Goal: Navigation & Orientation: Find specific page/section

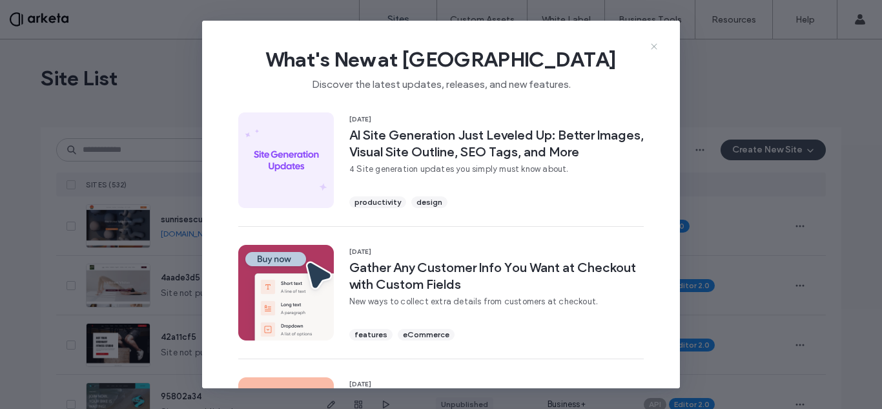
click at [655, 45] on use at bounding box center [654, 46] width 6 height 6
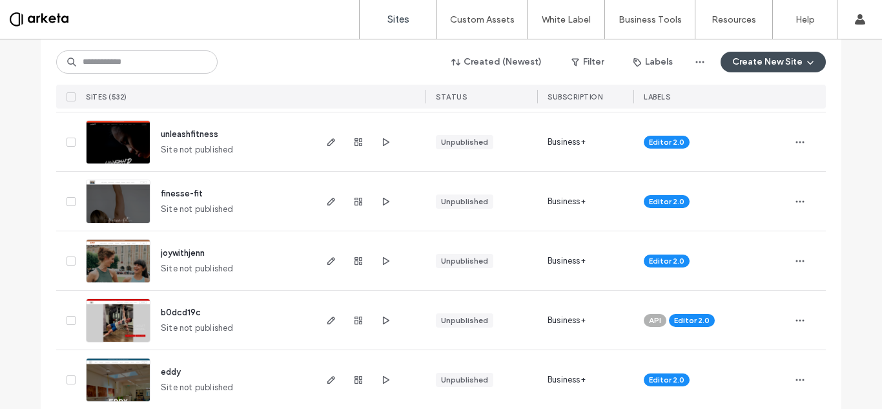
scroll to position [443, 0]
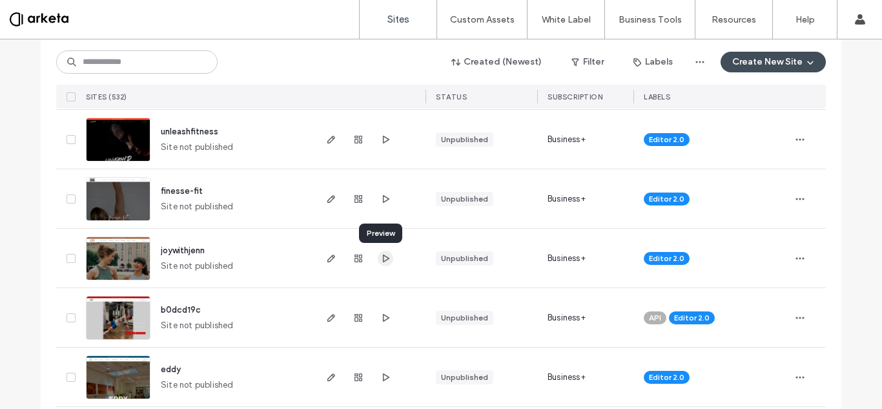
click at [380, 260] on icon "button" at bounding box center [385, 258] width 10 height 10
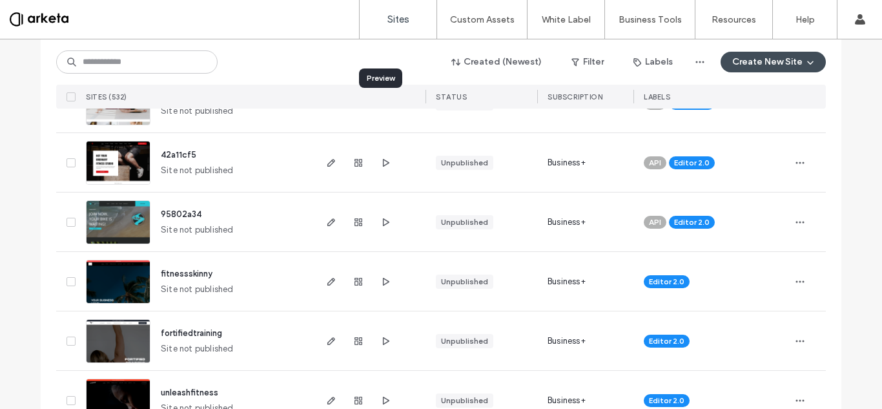
scroll to position [184, 0]
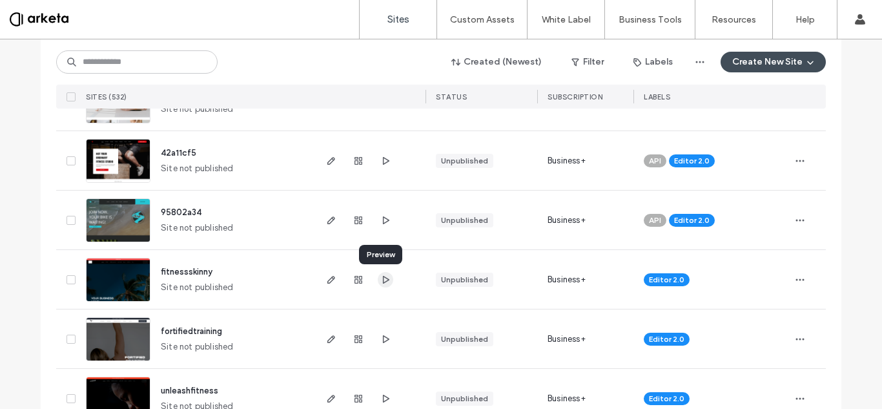
click at [378, 276] on span "button" at bounding box center [386, 280] width 16 height 16
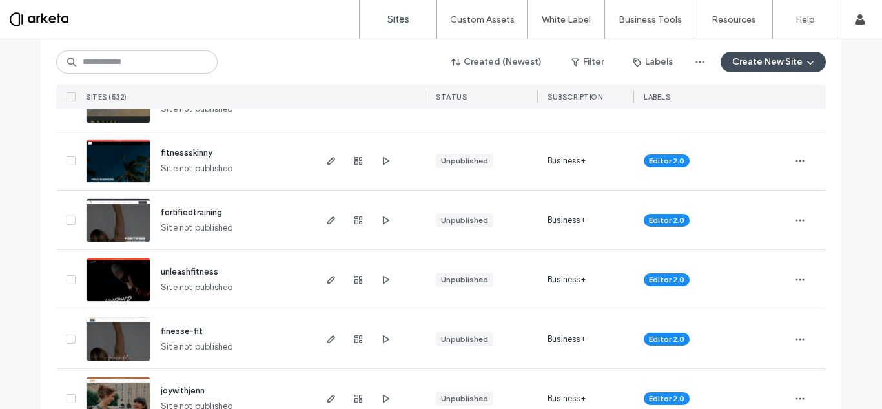
scroll to position [237, 0]
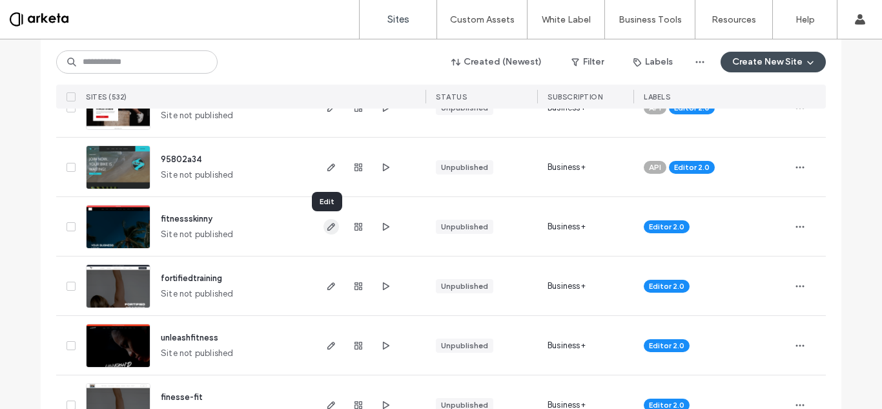
click at [329, 227] on use "button" at bounding box center [331, 227] width 8 height 8
